Goal: Answer question/provide support

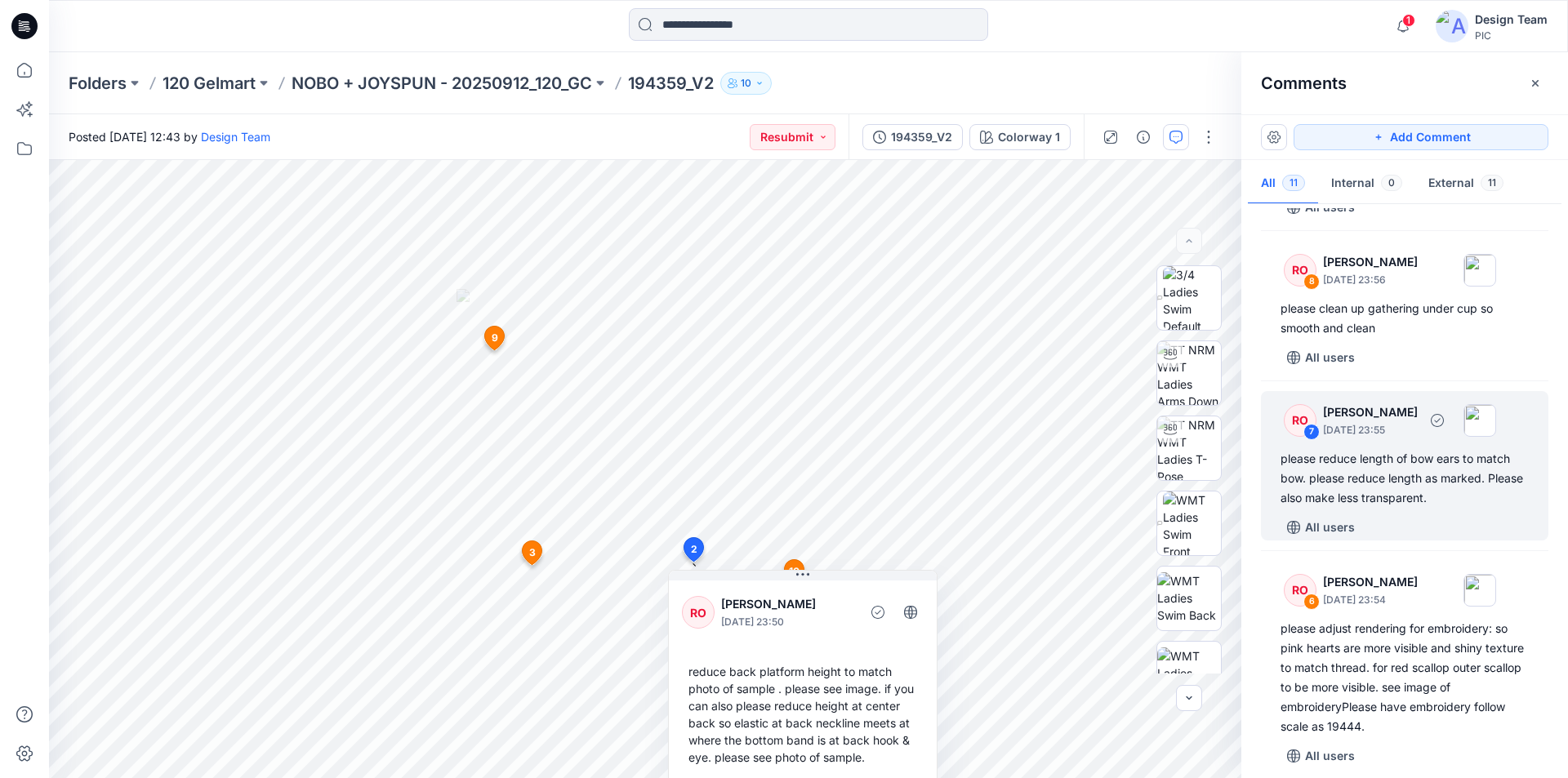
scroll to position [399, 0]
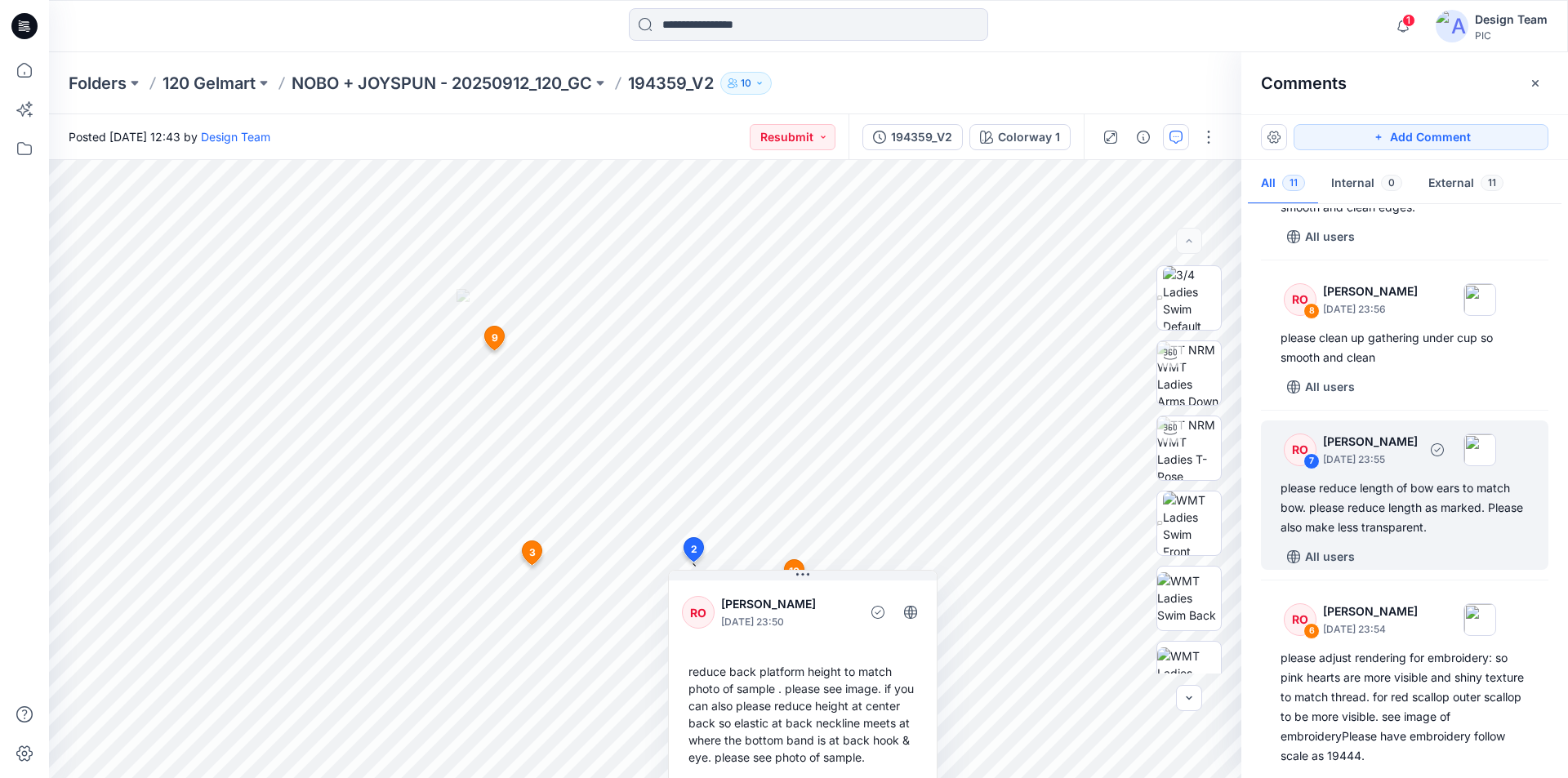
click at [1460, 498] on div "please reduce length of bow ears to match bow. please reduce length as marked. …" at bounding box center [1405, 507] width 248 height 58
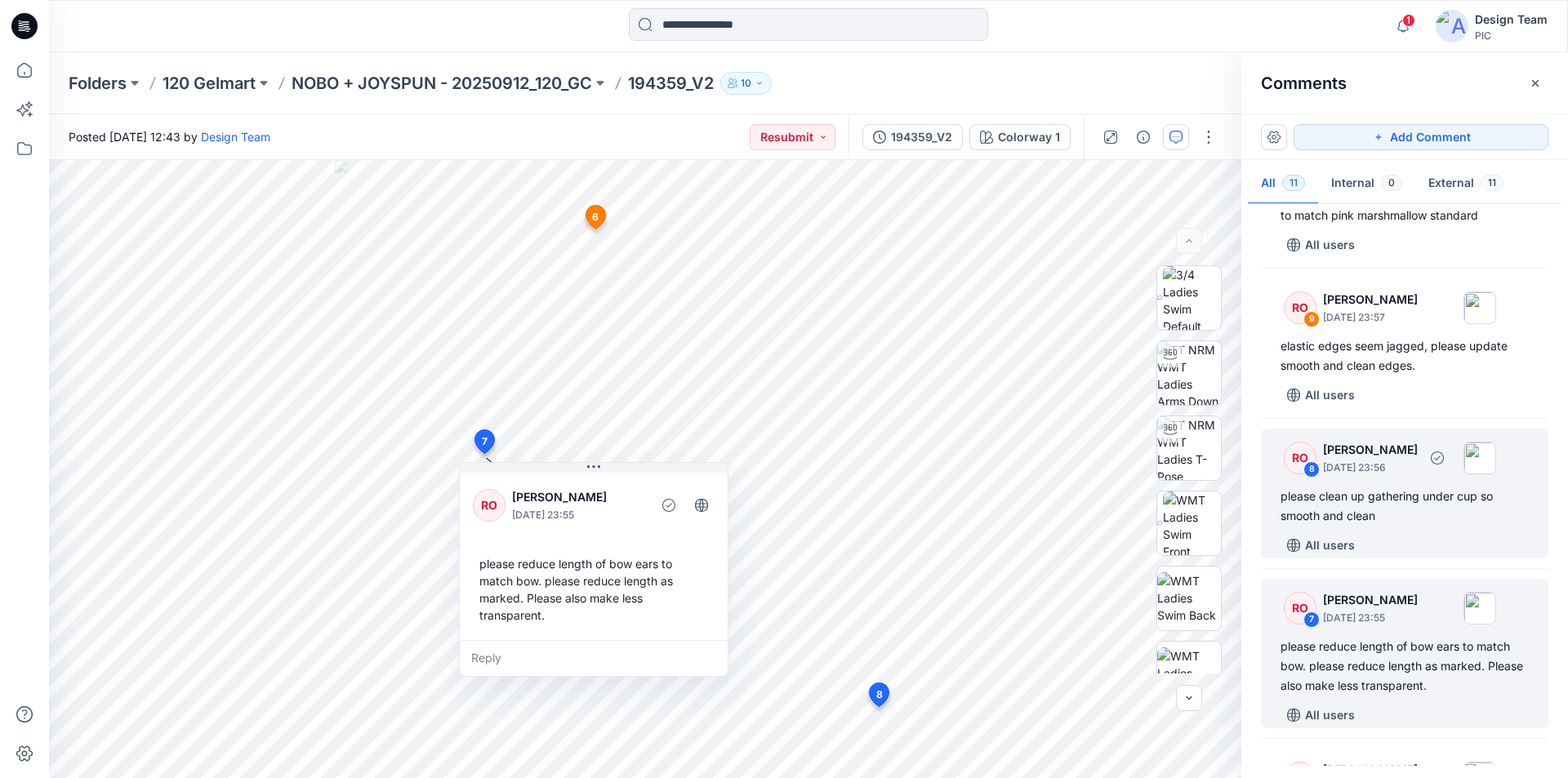
scroll to position [0, 0]
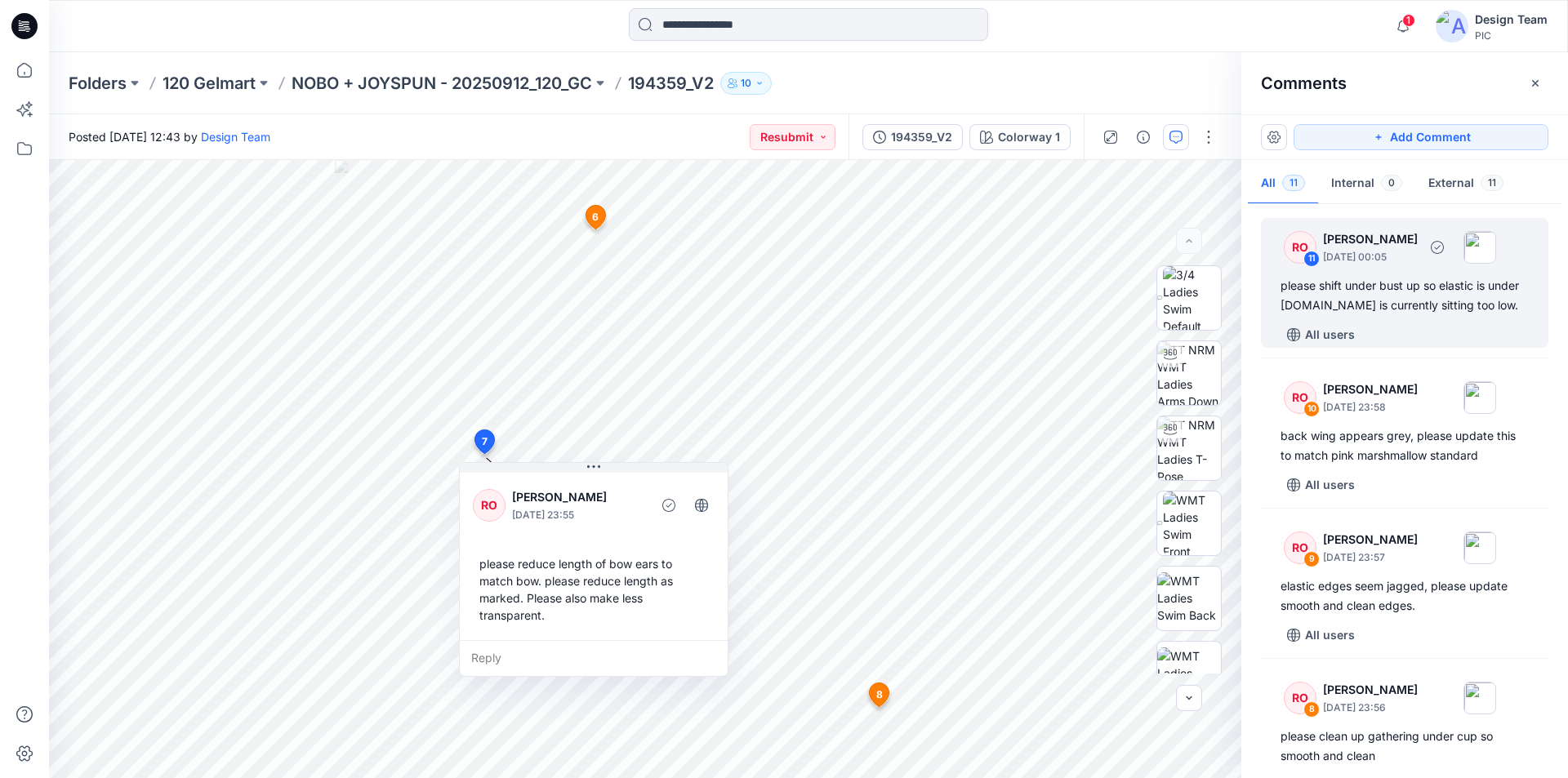
click at [1422, 289] on div "please shift under bust up so elastic is under bust.It is currently sitting too…" at bounding box center [1405, 295] width 248 height 39
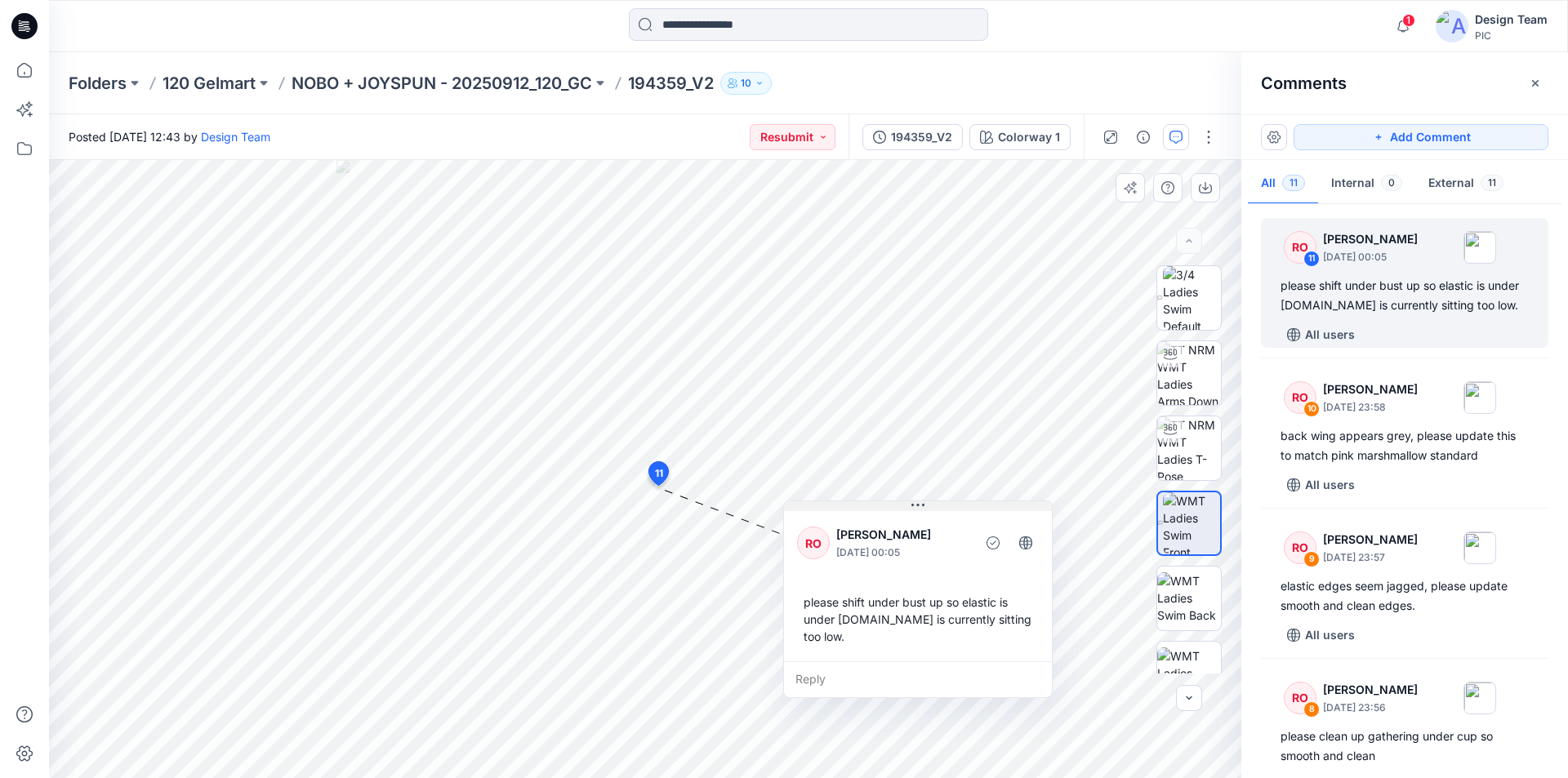
drag, startPoint x: 772, startPoint y: 498, endPoint x: 922, endPoint y: 505, distance: 150.2
click at [922, 505] on icon at bounding box center [918, 505] width 13 height 3
click at [913, 661] on div "Reply" at bounding box center [918, 679] width 268 height 36
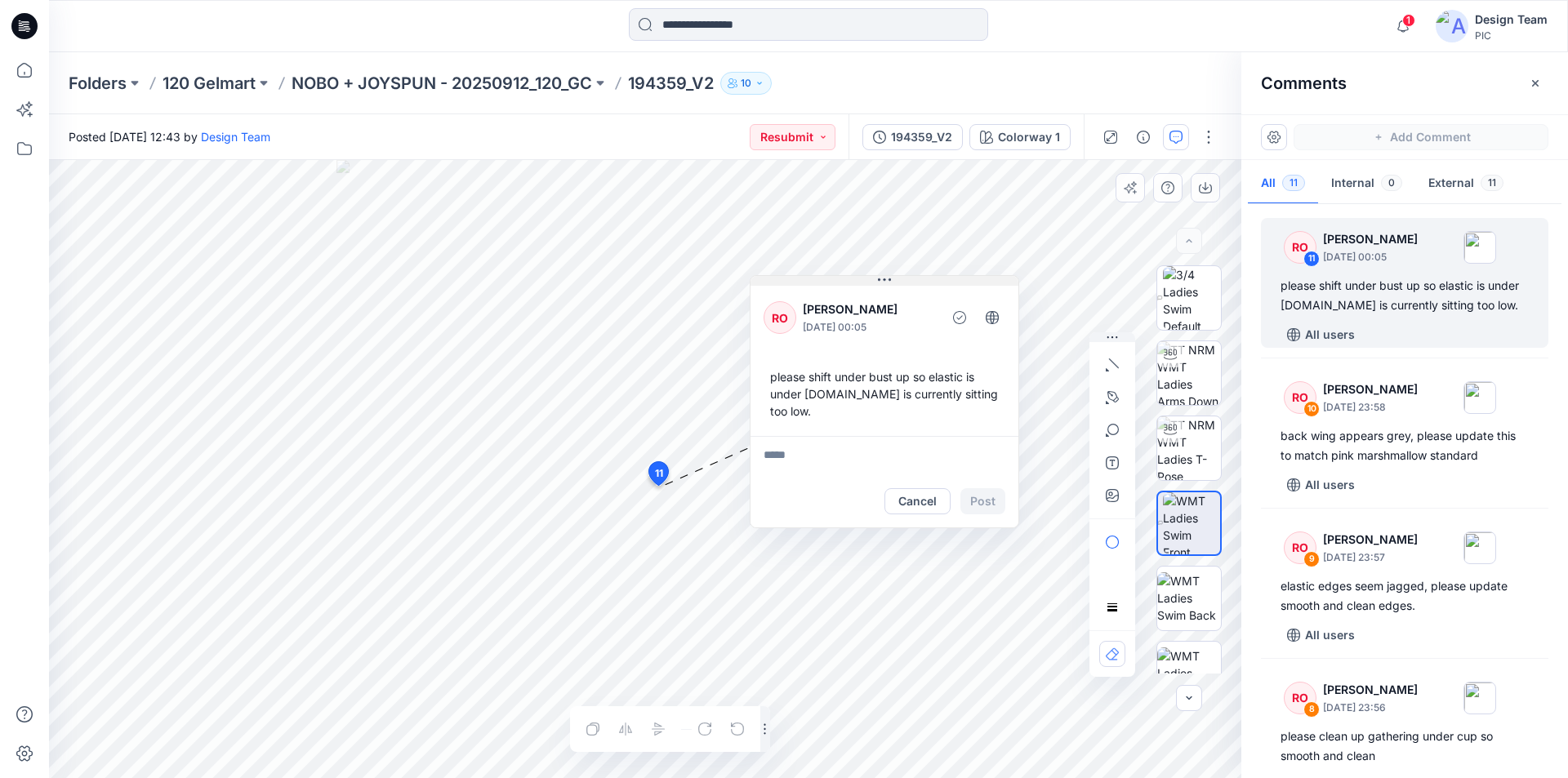
drag, startPoint x: 892, startPoint y: 497, endPoint x: 1009, endPoint y: 279, distance: 247.4
click at [1009, 279] on button at bounding box center [885, 281] width 268 height 10
click at [936, 488] on button "Cancel" at bounding box center [918, 501] width 66 height 26
click at [802, 436] on div "Reply" at bounding box center [885, 454] width 268 height 36
click at [918, 488] on button "Cancel" at bounding box center [918, 501] width 66 height 26
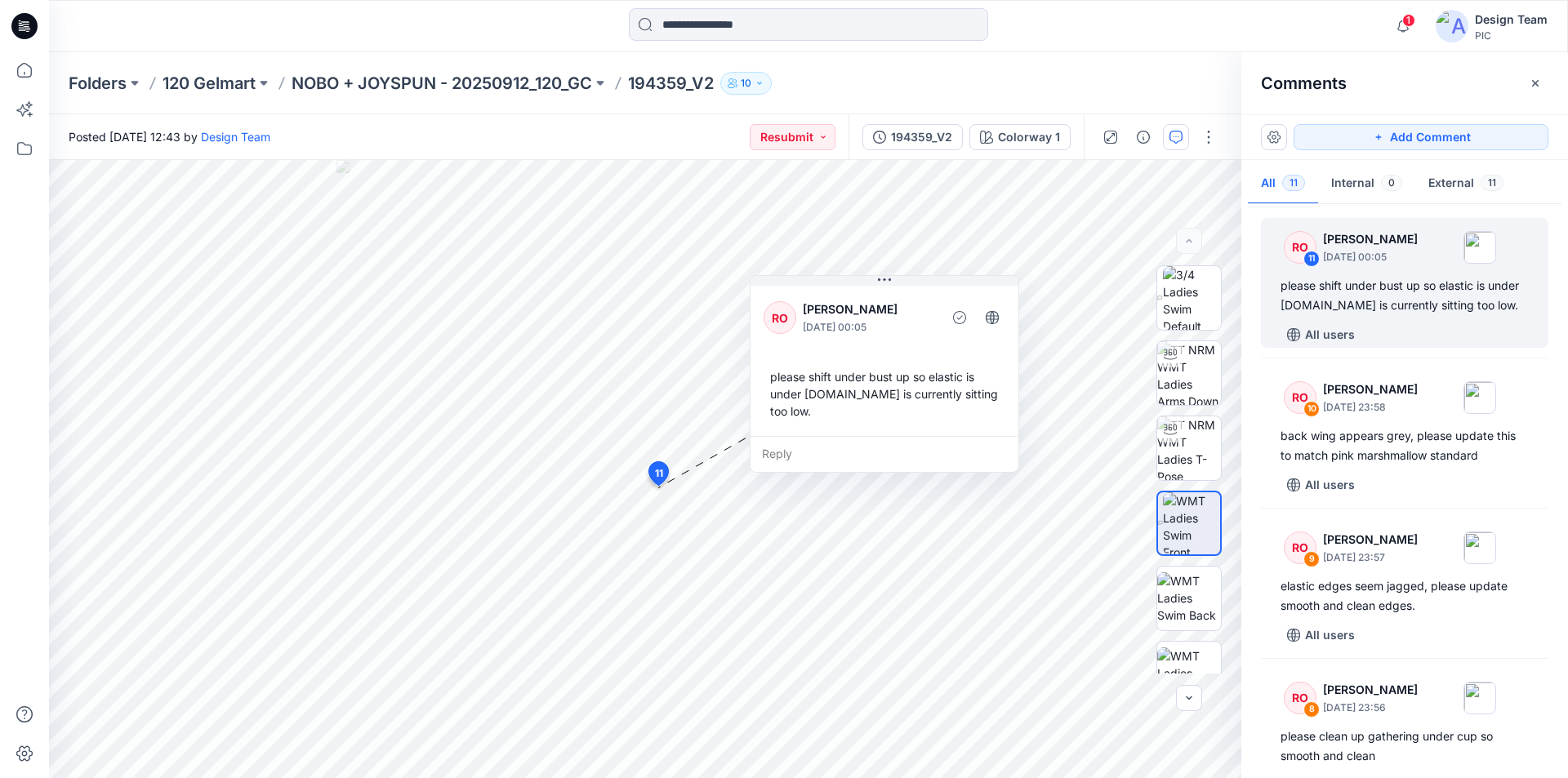
click at [1538, 82] on icon "button" at bounding box center [1535, 83] width 13 height 13
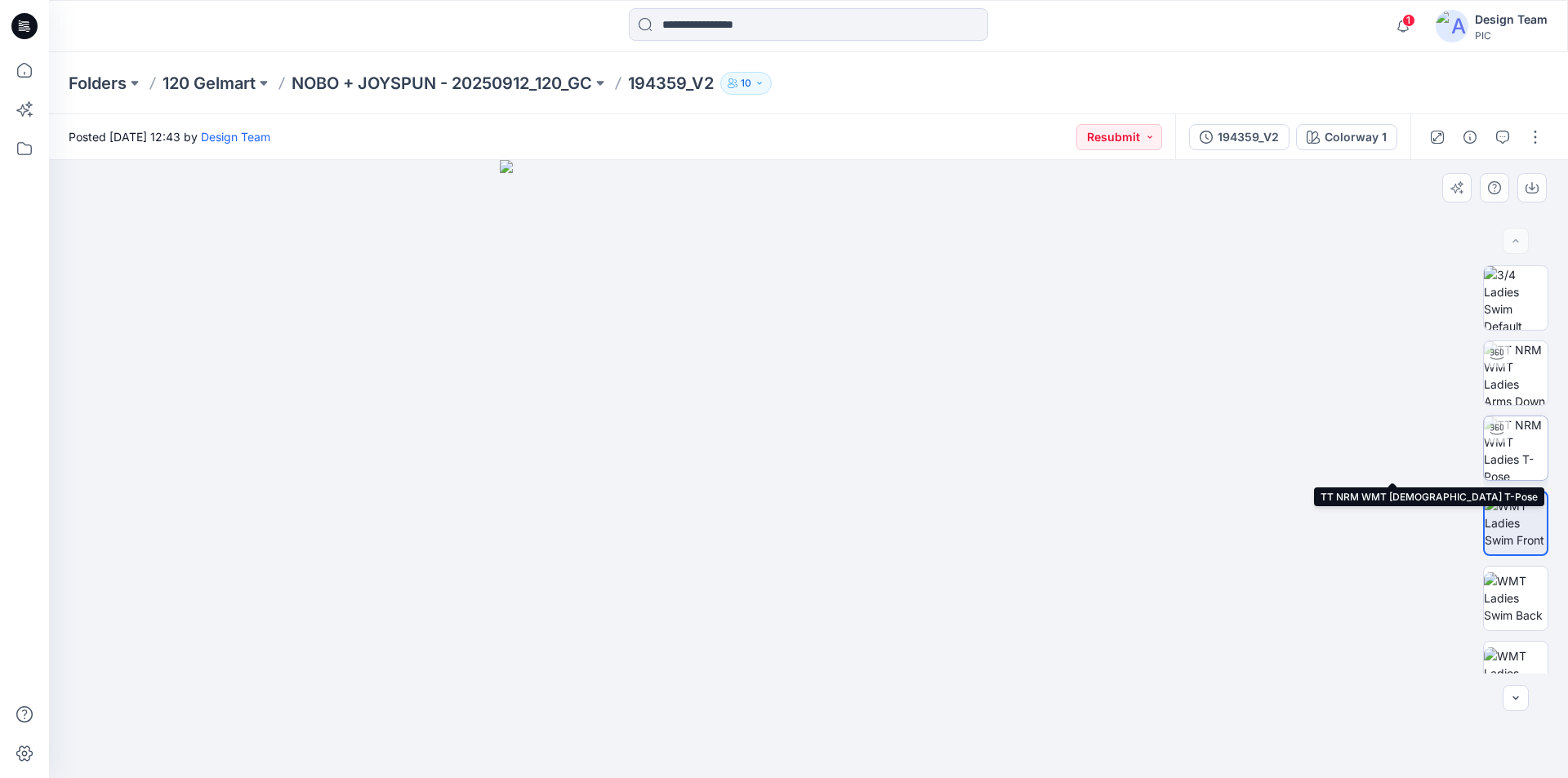
click at [1521, 436] on img at bounding box center [1516, 448] width 63 height 63
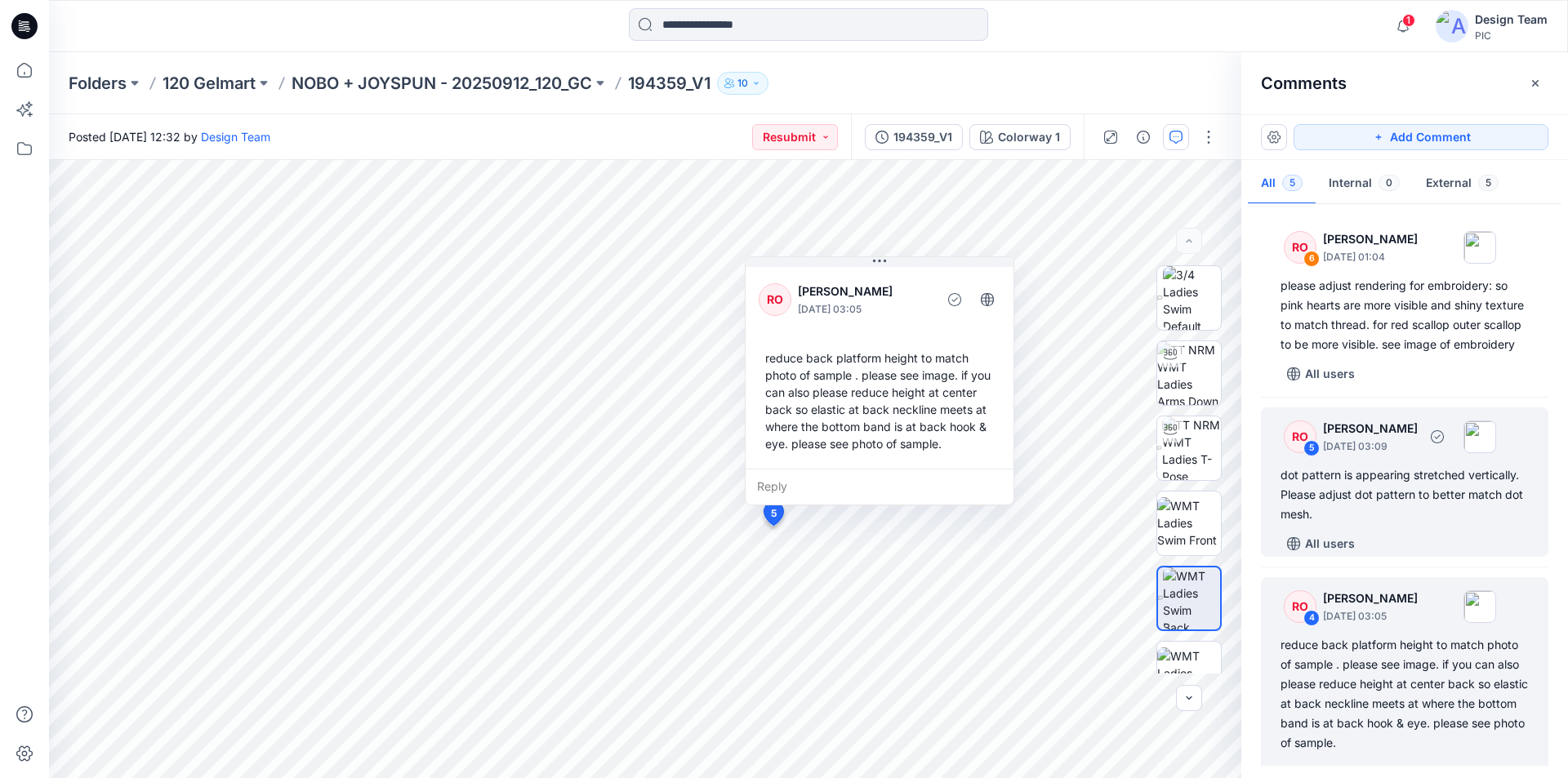
click at [1418, 428] on p "[PERSON_NAME]" at bounding box center [1371, 428] width 95 height 19
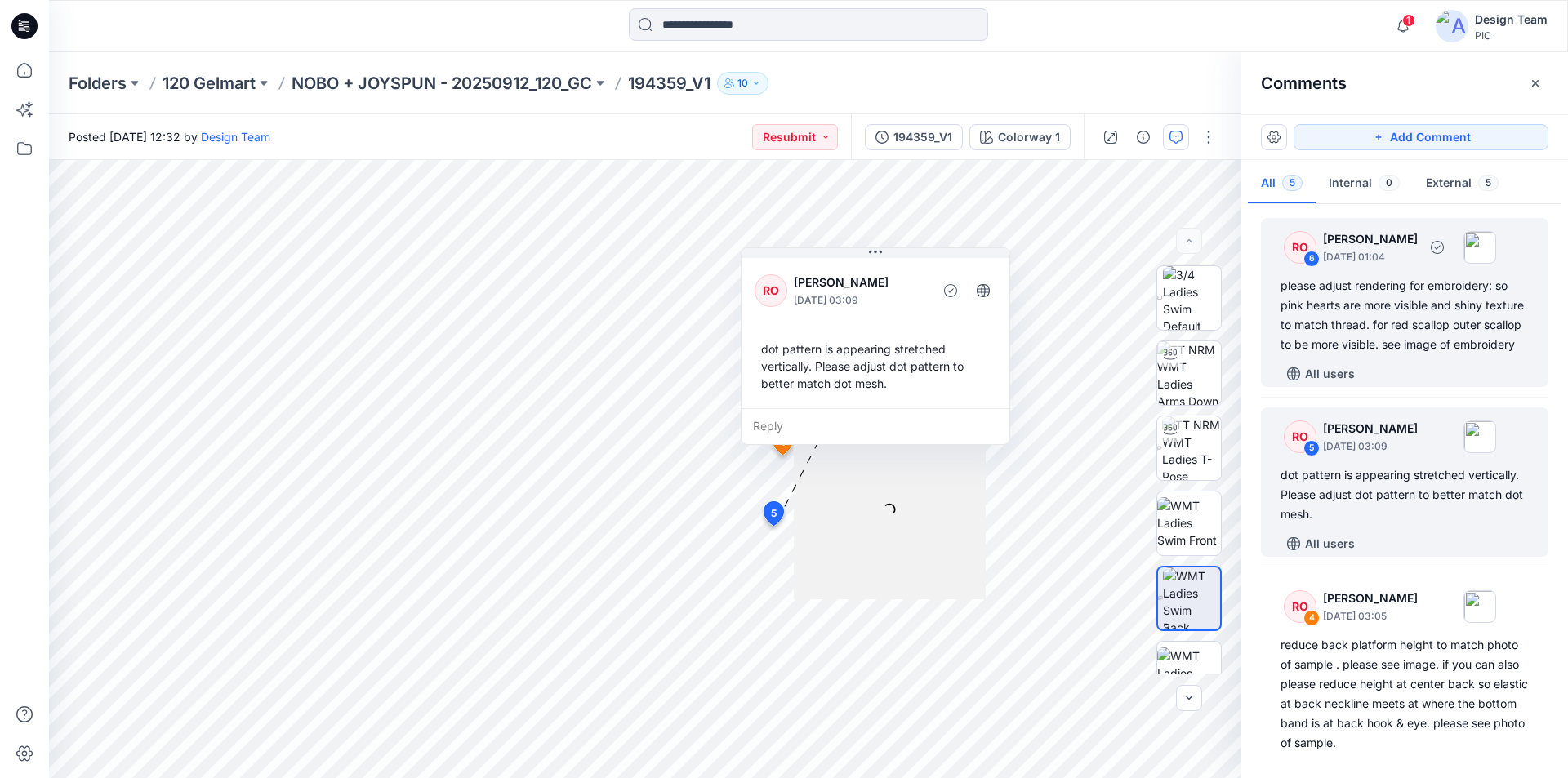
click at [1413, 324] on div "please adjust rendering for embroidery: so pink hearts are more visible and shi…" at bounding box center [1405, 315] width 248 height 79
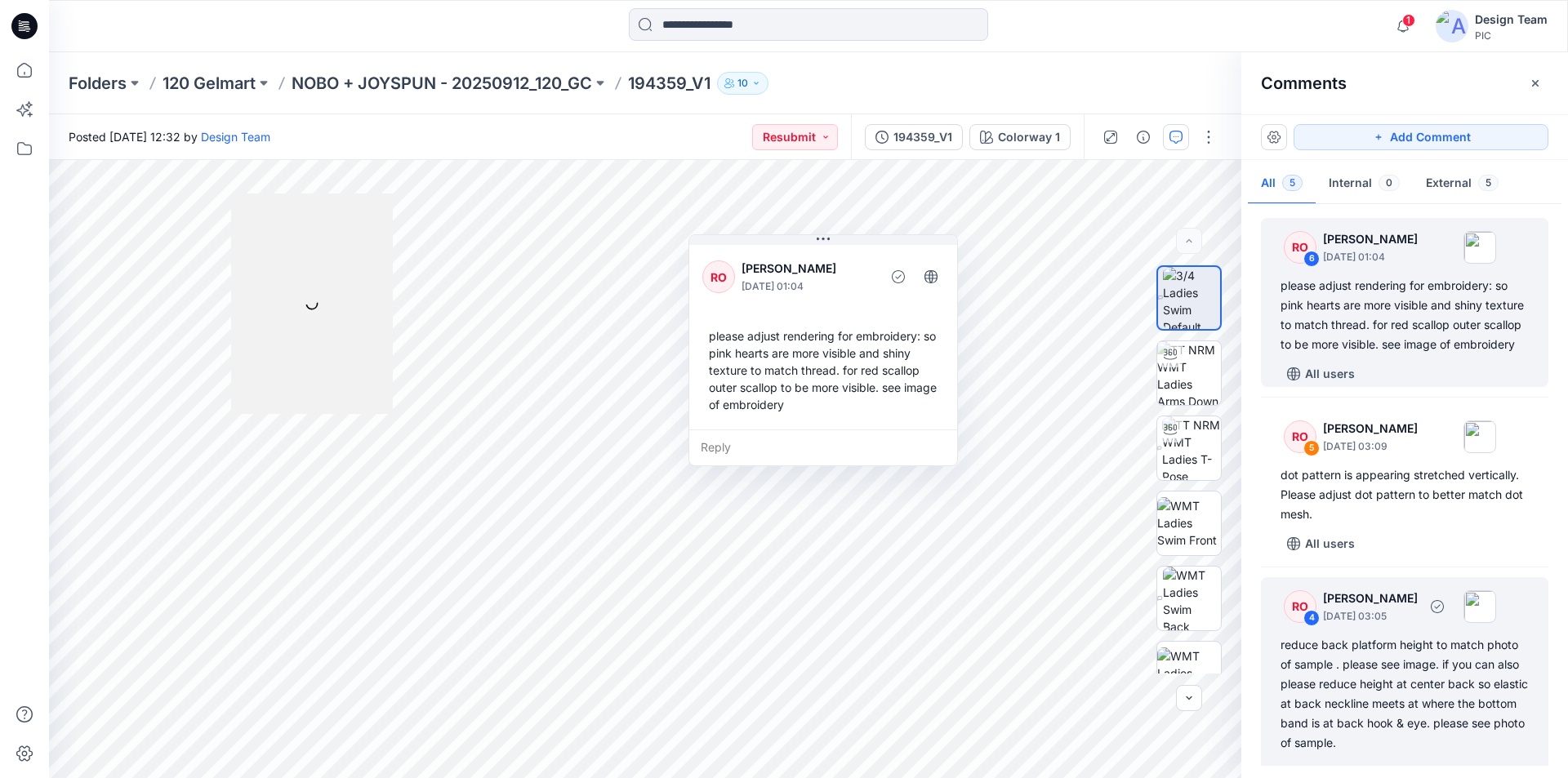
click at [1410, 638] on div "reduce back platform height to match photo of sample . please see image. if you…" at bounding box center [1405, 693] width 248 height 118
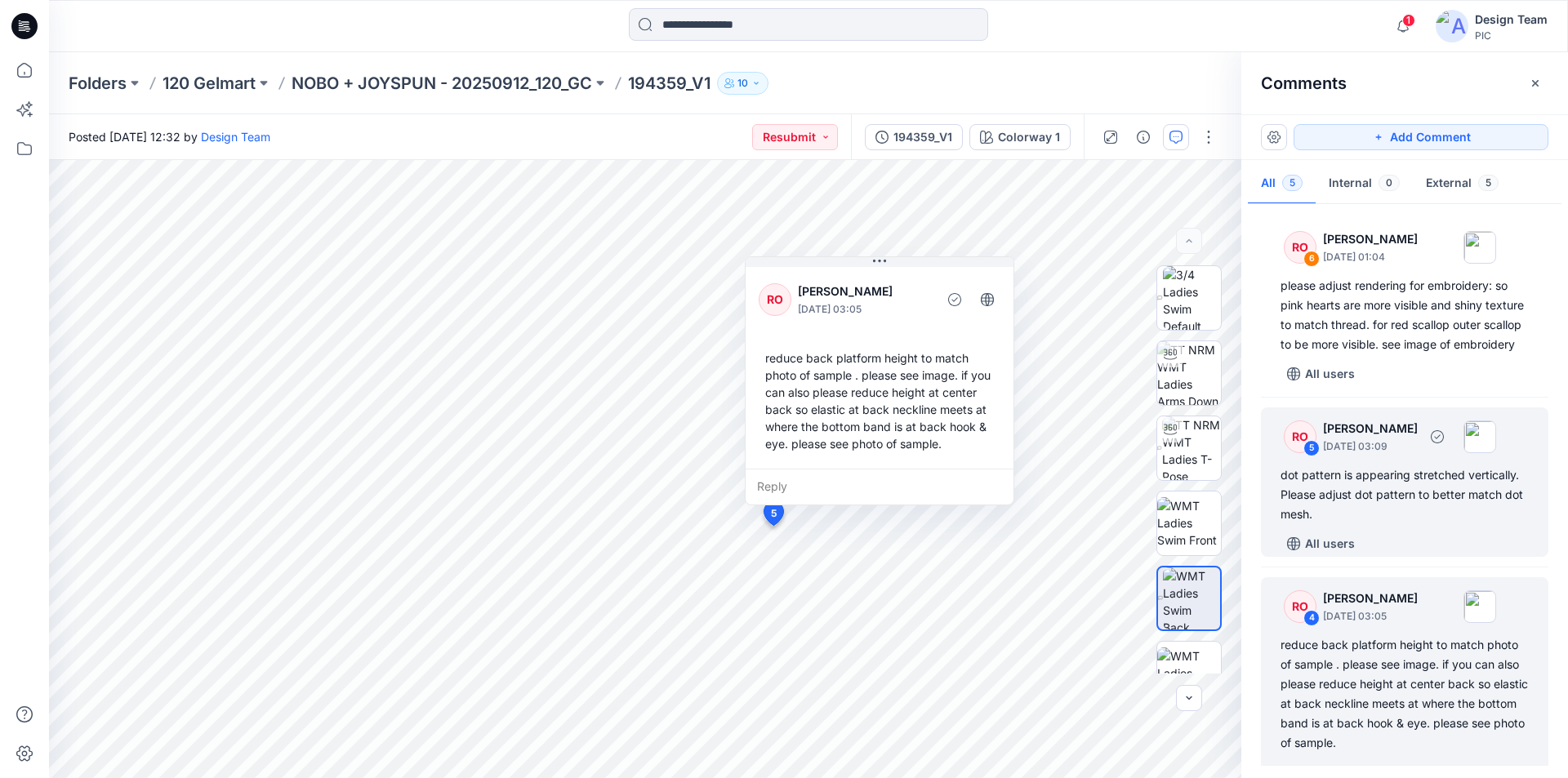
click at [1443, 486] on div "dot pattern is appearing stretched vertically. Please adjust dot pattern to bet…" at bounding box center [1405, 494] width 248 height 58
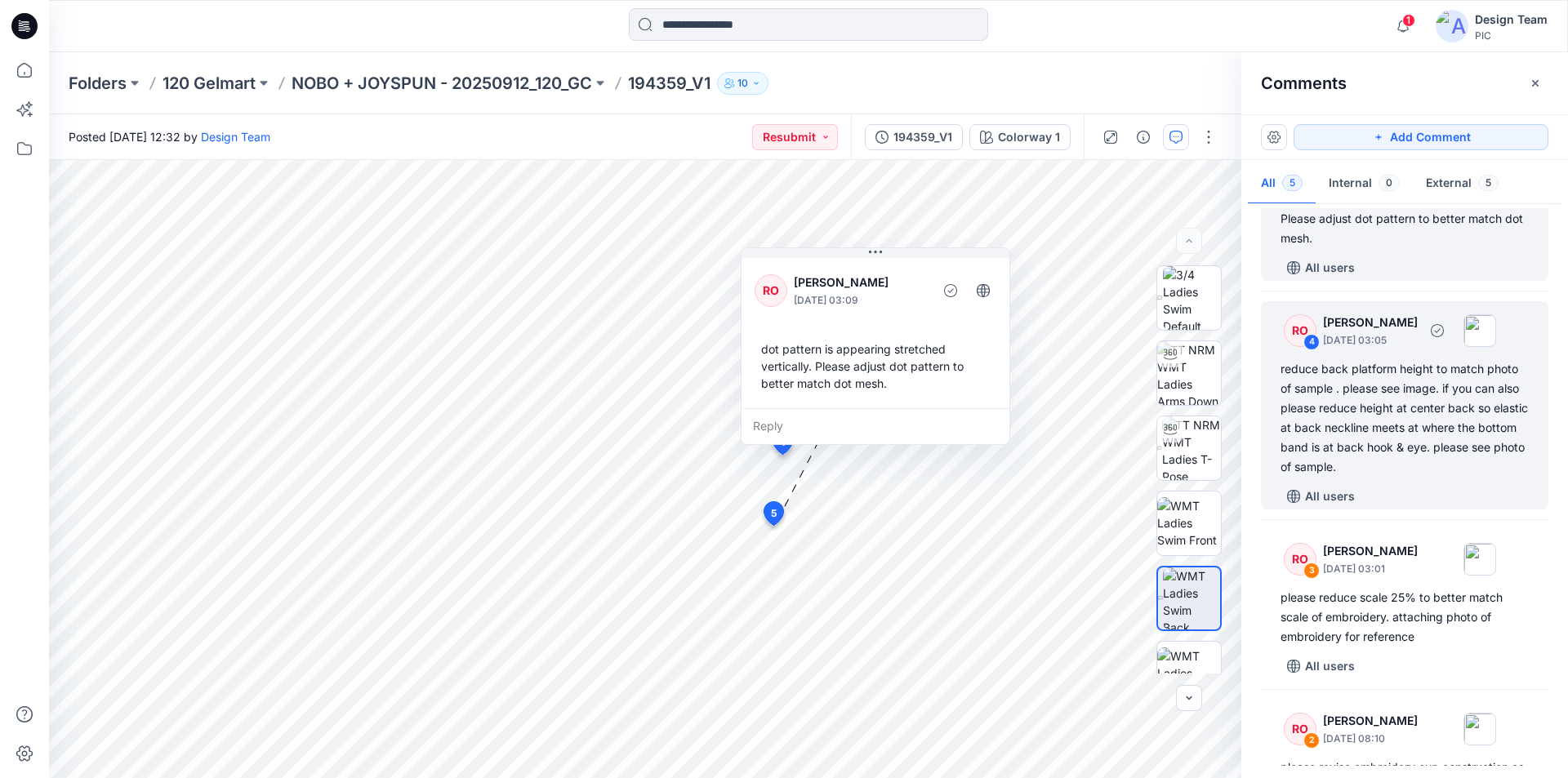
scroll to position [290, 0]
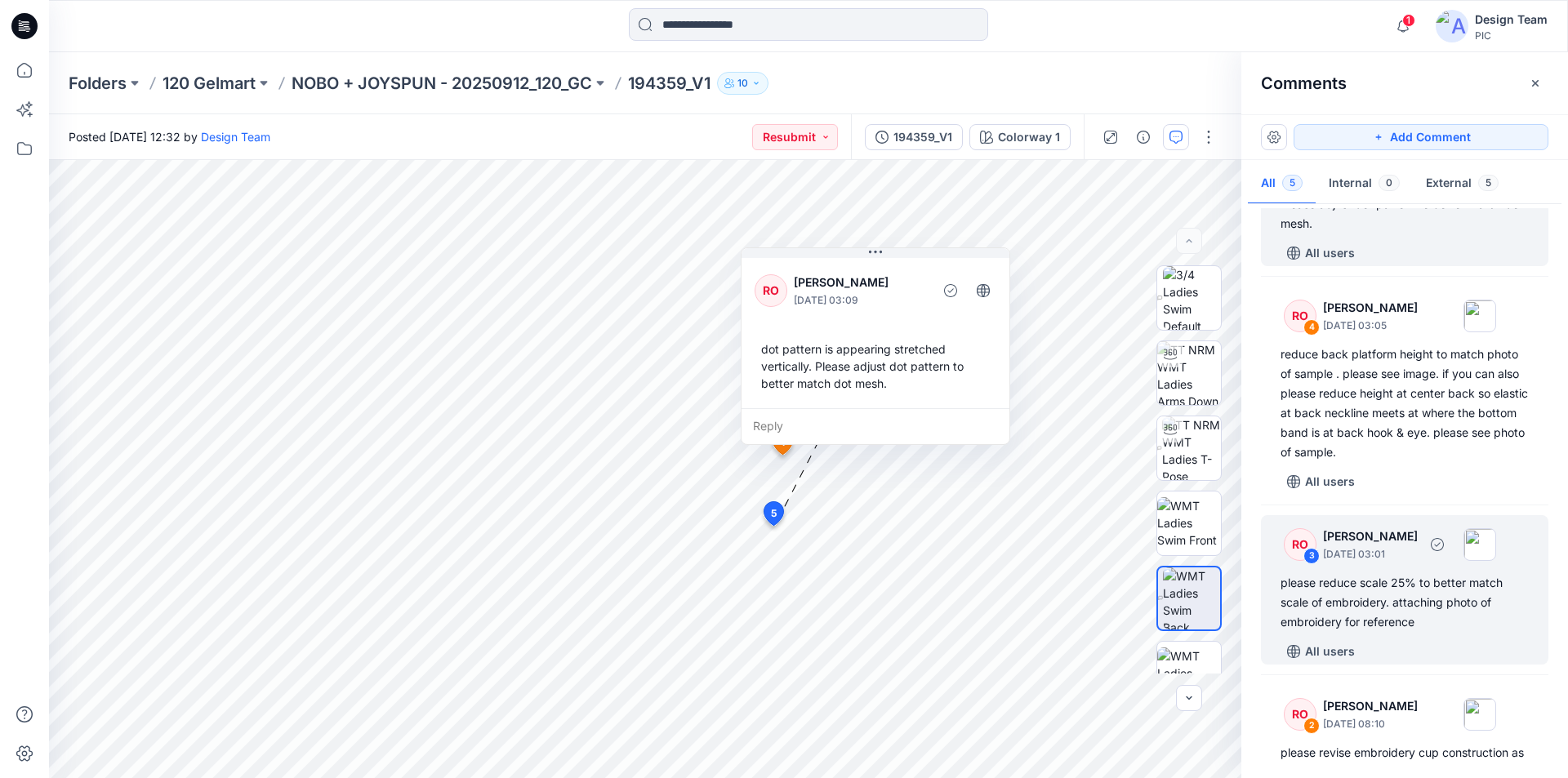
click at [1455, 573] on div "please reduce scale 25% to better match scale of embroidery. attaching photo of…" at bounding box center [1405, 602] width 248 height 58
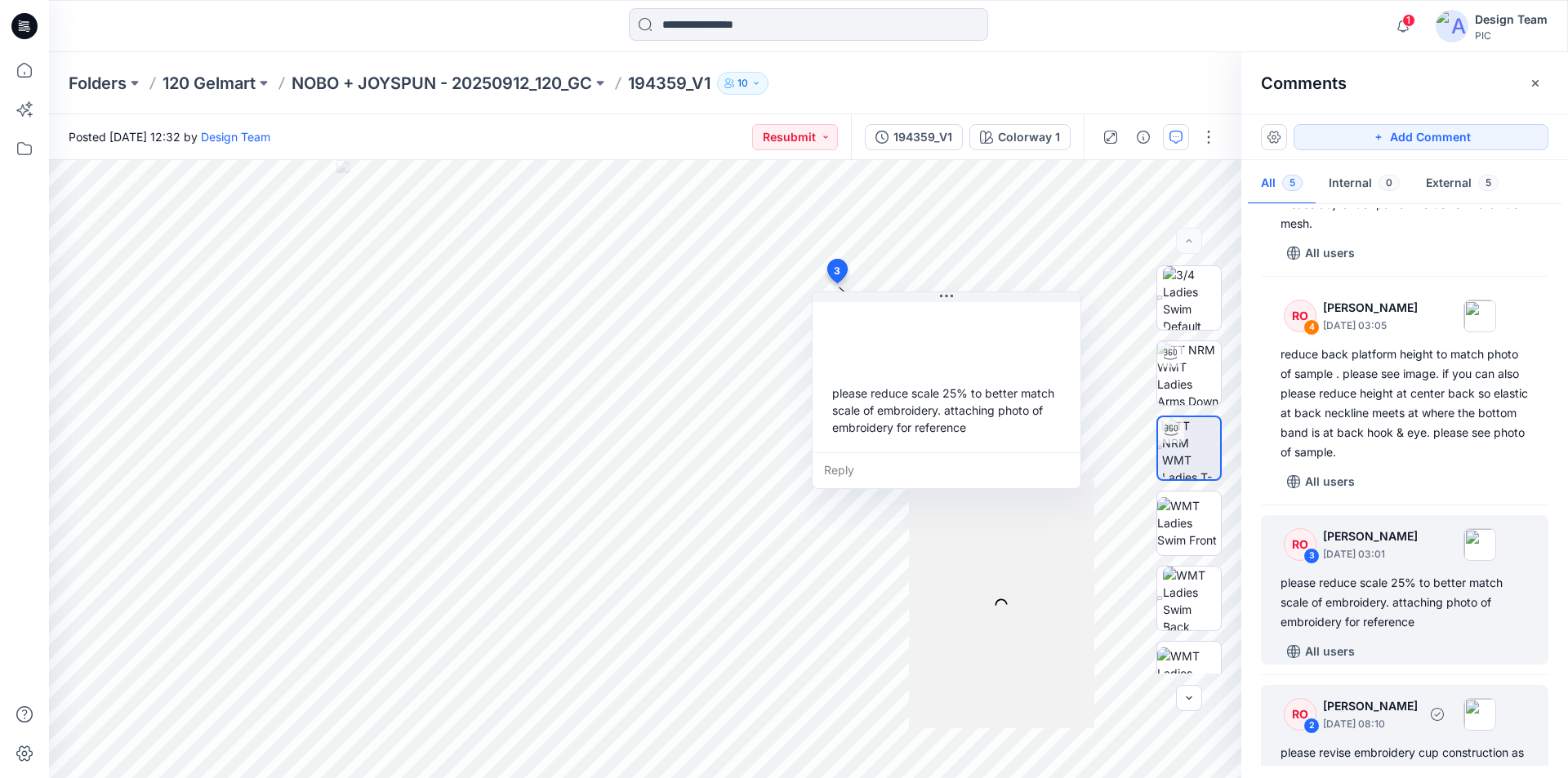
click at [1421, 743] on div "please revise embroidery cup construction as per most recent patter updates" at bounding box center [1405, 763] width 248 height 39
